Goal: Task Accomplishment & Management: Manage account settings

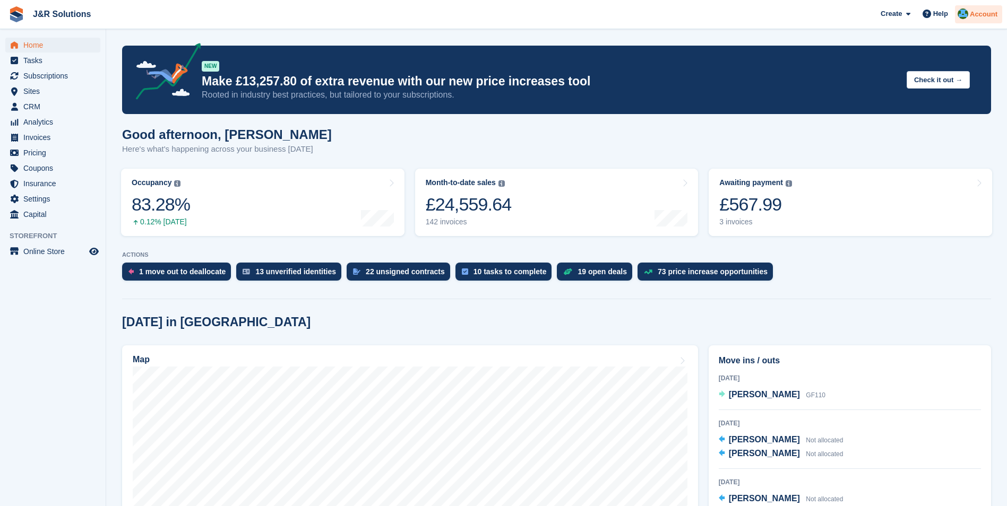
click at [968, 16] on img at bounding box center [963, 13] width 11 height 11
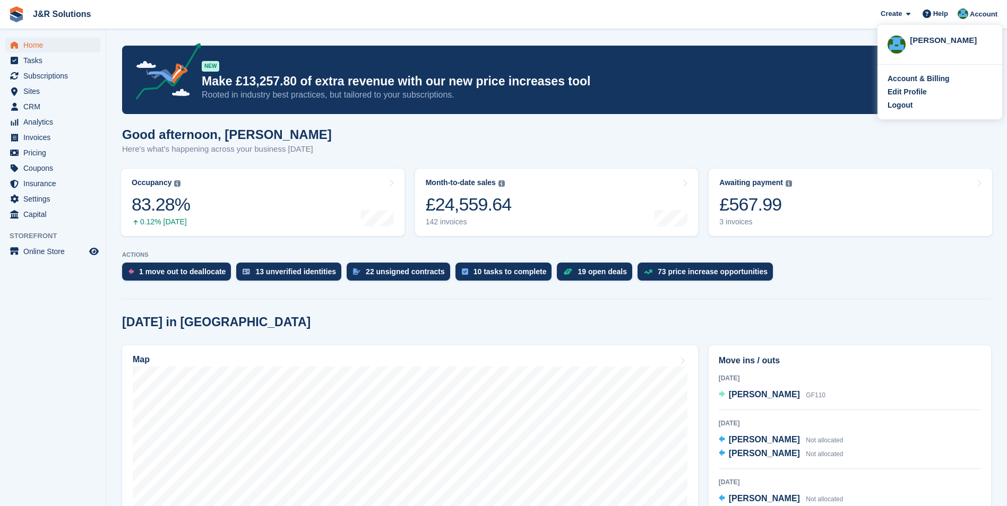
click at [376, 318] on div "[DATE] in [GEOGRAPHIC_DATA]" at bounding box center [556, 322] width 869 height 14
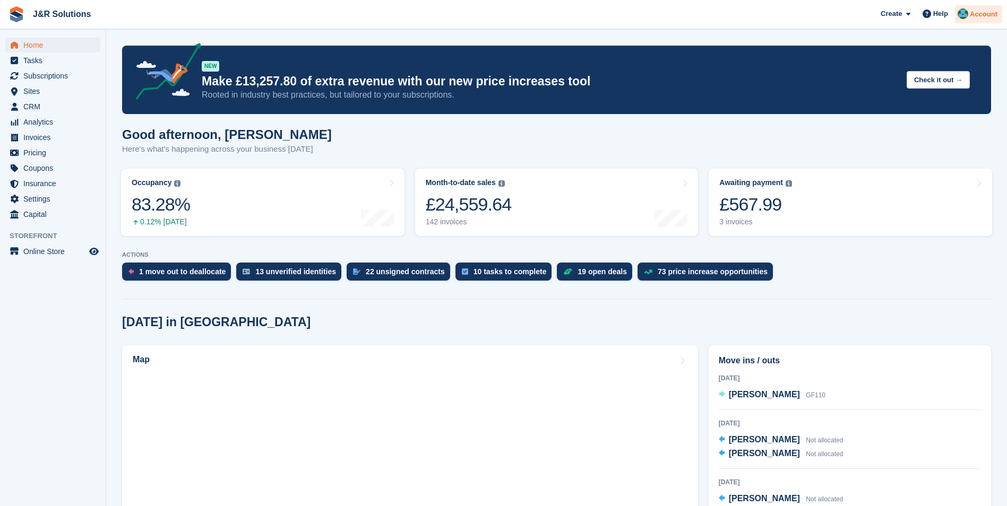
click at [976, 10] on span "Account" at bounding box center [984, 14] width 28 height 11
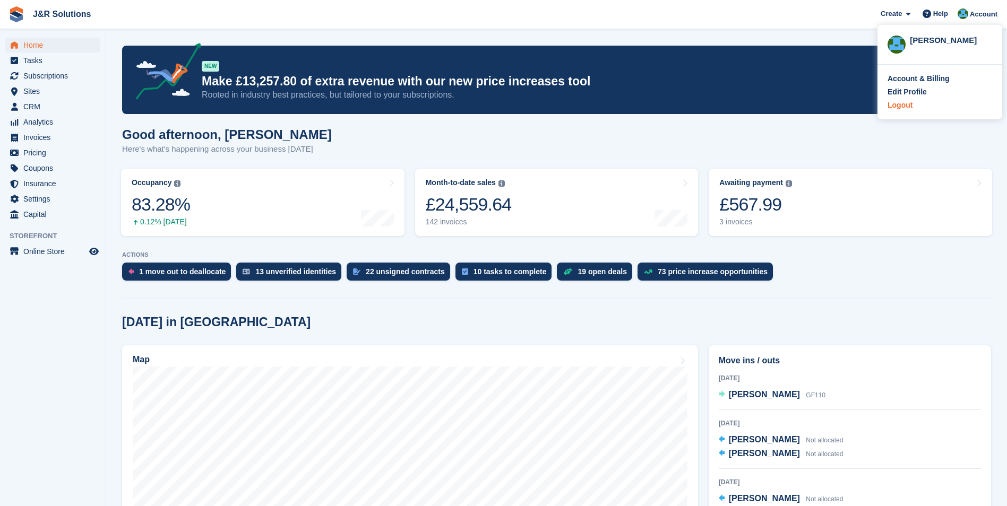
click at [931, 106] on div "Logout" at bounding box center [940, 105] width 105 height 11
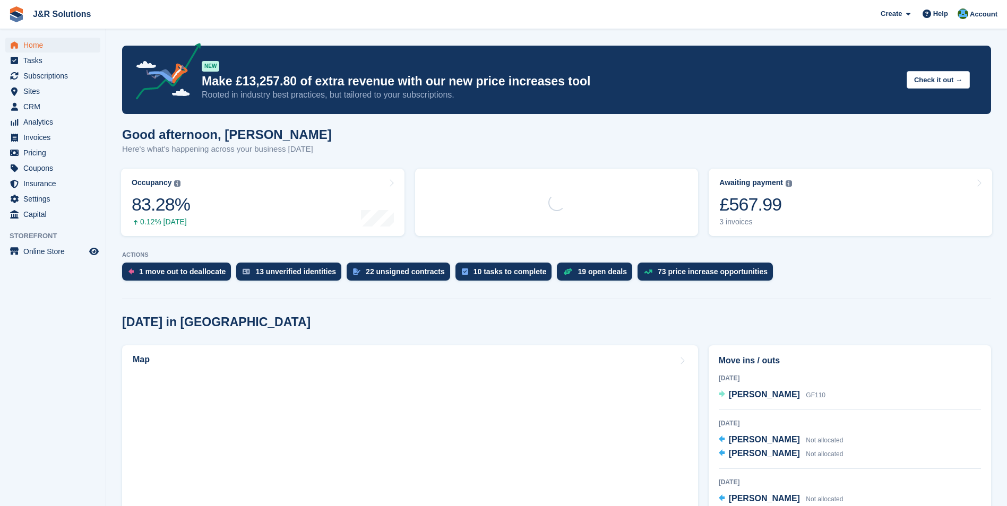
click at [970, 10] on div "Account" at bounding box center [978, 14] width 47 height 19
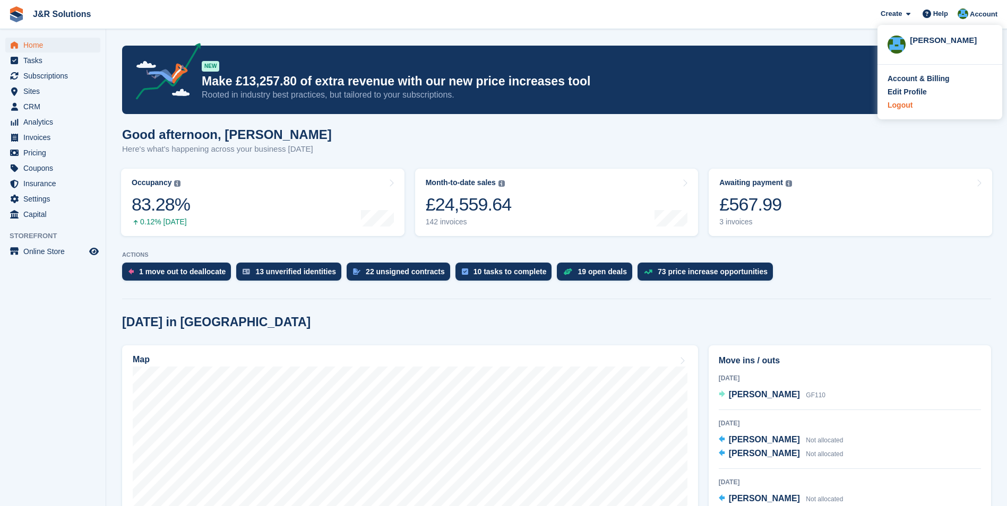
click at [919, 105] on div "Logout" at bounding box center [940, 105] width 105 height 11
